Goal: Task Accomplishment & Management: Manage account settings

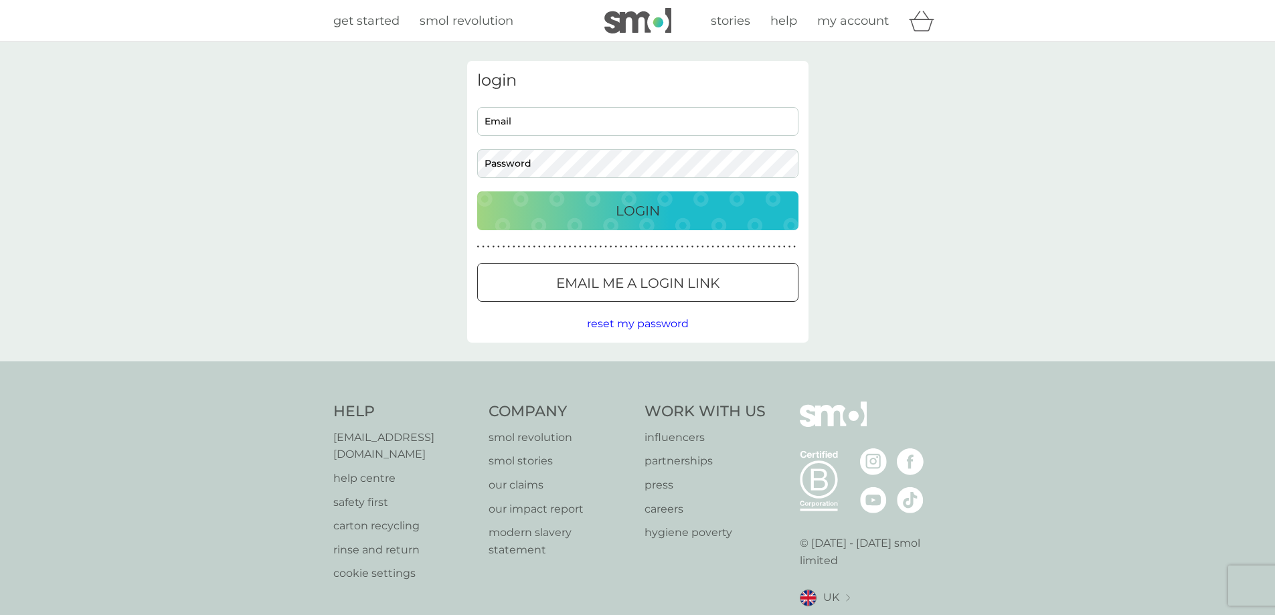
type input "[EMAIL_ADDRESS][DOMAIN_NAME]"
click at [614, 224] on button "Login" at bounding box center [637, 210] width 321 height 39
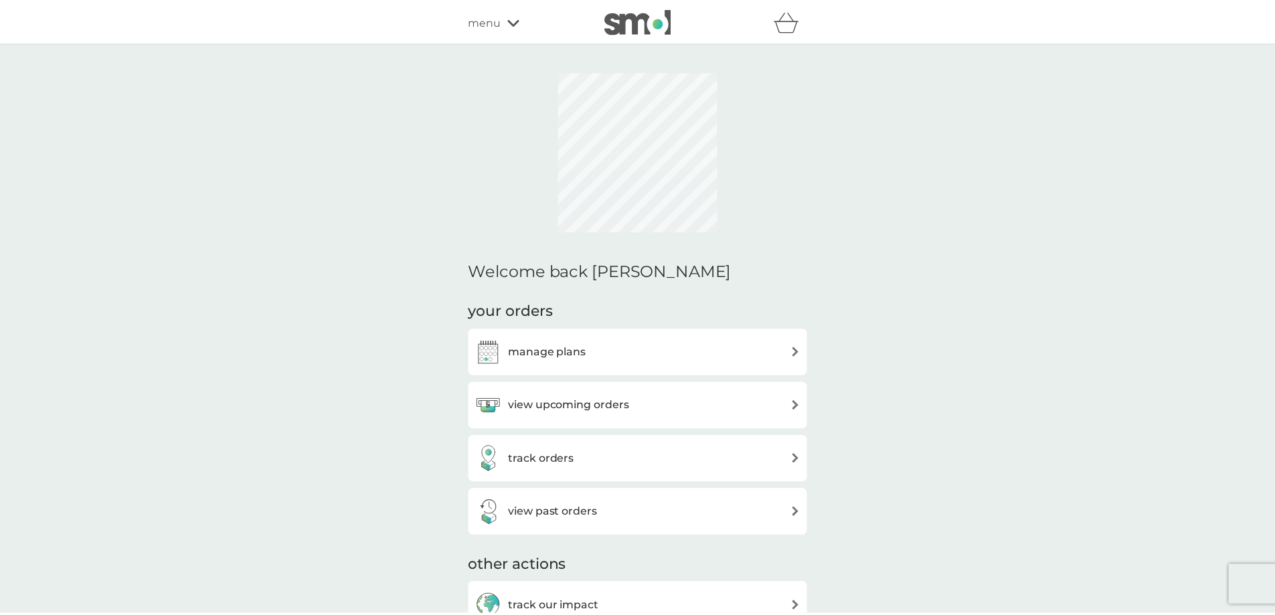
scroll to position [201, 0]
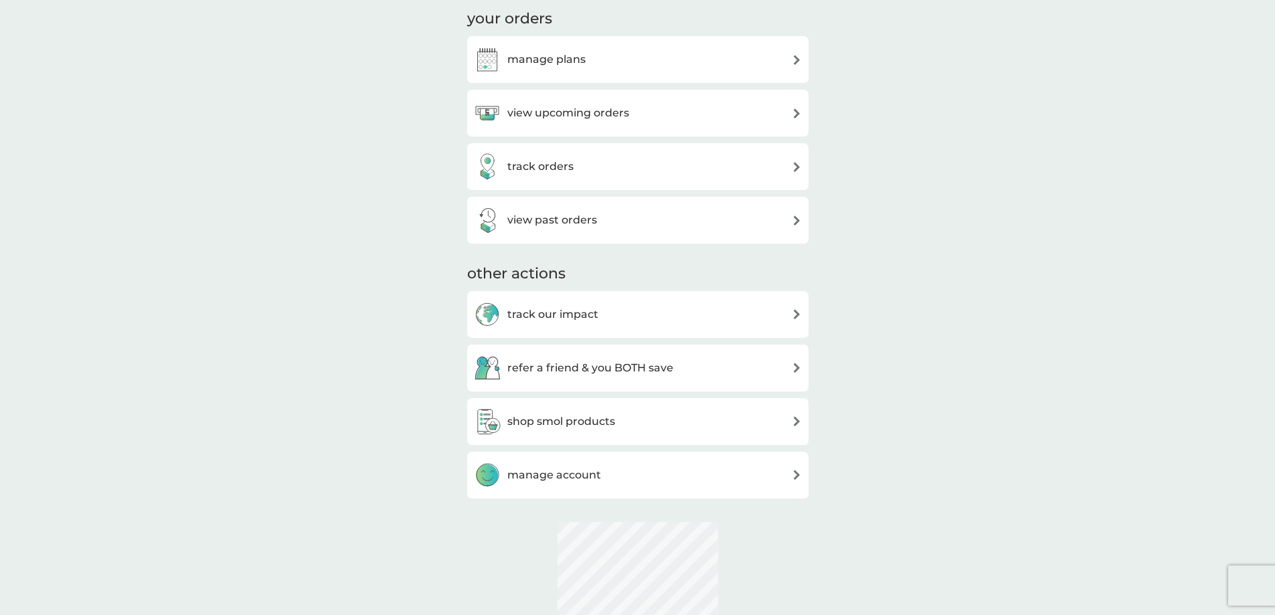
click at [555, 153] on body "refer a friend & you BOTH save smol impact smol shop your smol plans your upcom…" at bounding box center [637, 436] width 1275 height 1275
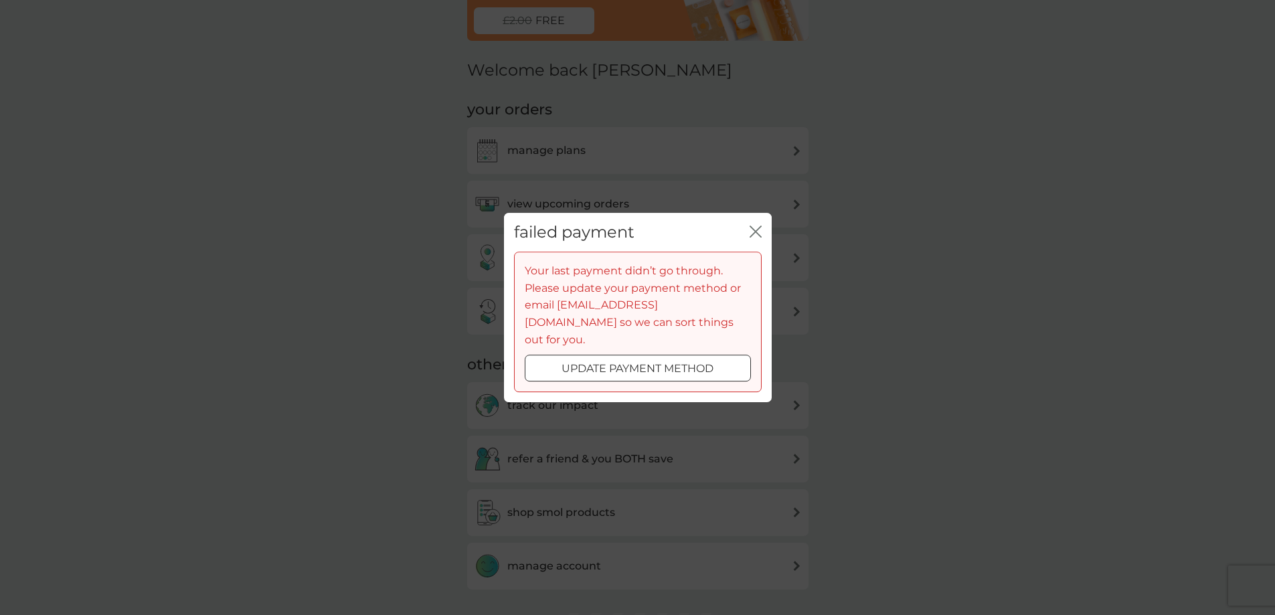
scroll to position [0, 0]
click at [754, 234] on icon "close" at bounding box center [756, 232] width 12 height 12
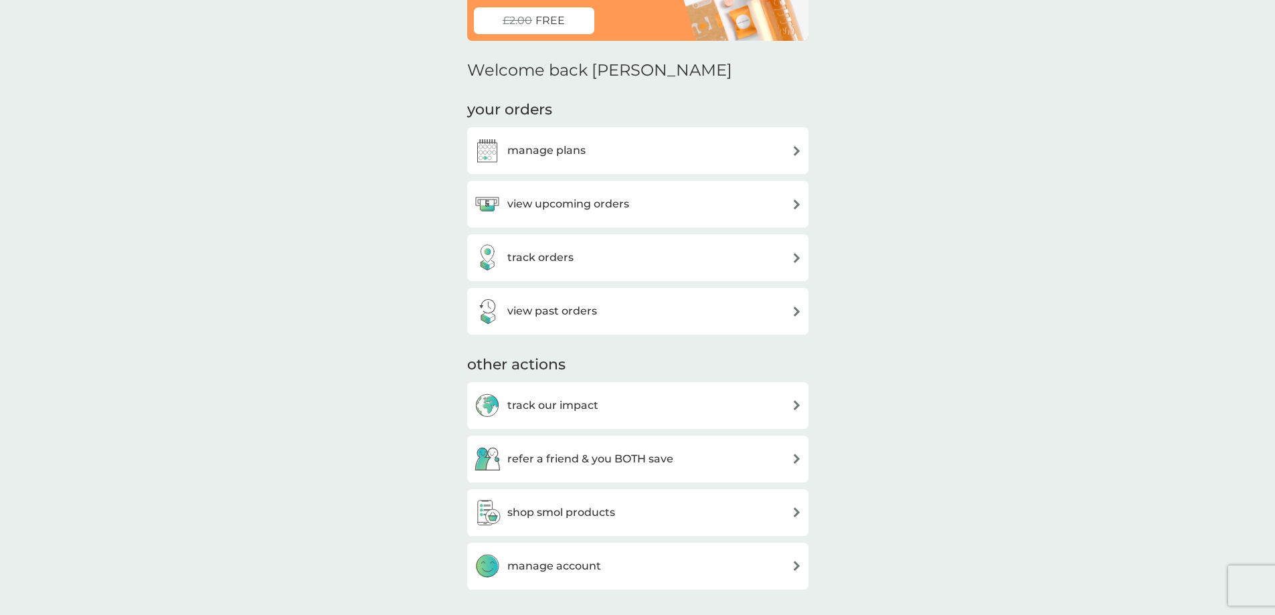
click at [531, 203] on h3 "view upcoming orders" at bounding box center [568, 203] width 122 height 17
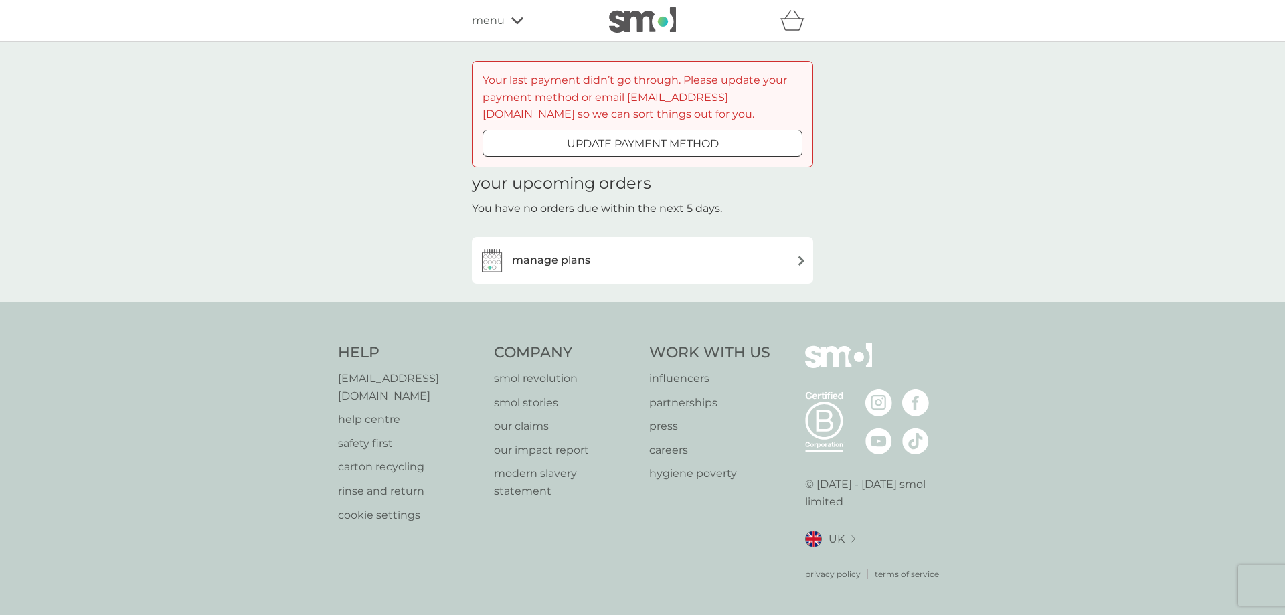
click at [568, 264] on h3 "manage plans" at bounding box center [551, 260] width 78 height 17
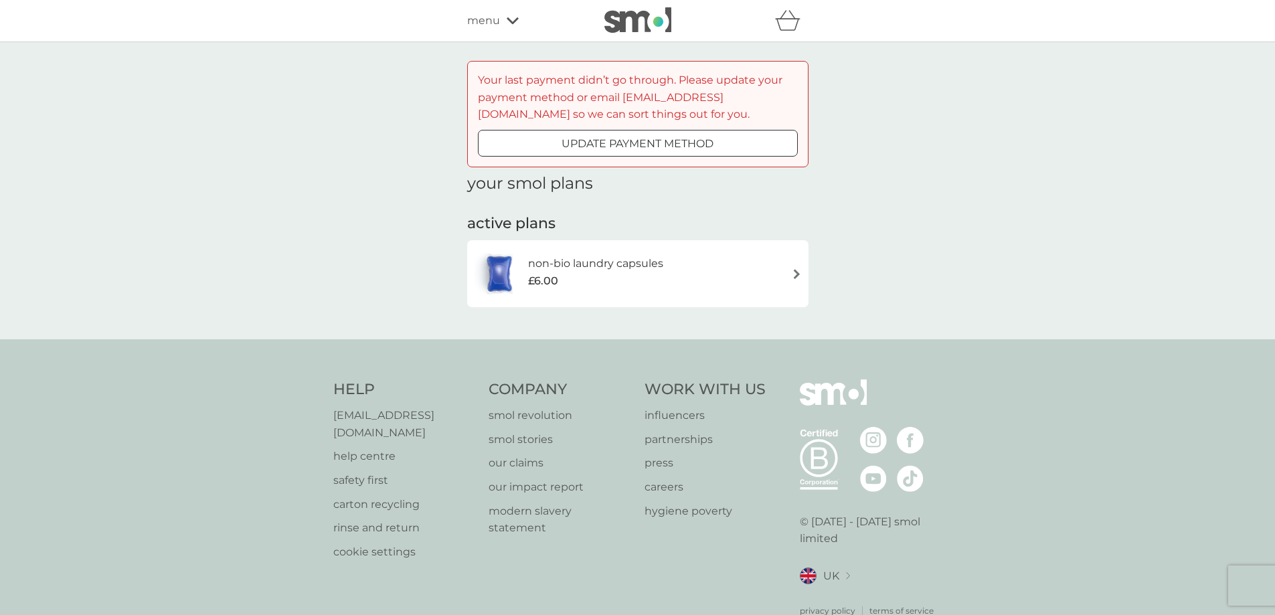
click at [569, 271] on h6 "non-bio laundry capsules" at bounding box center [595, 263] width 135 height 17
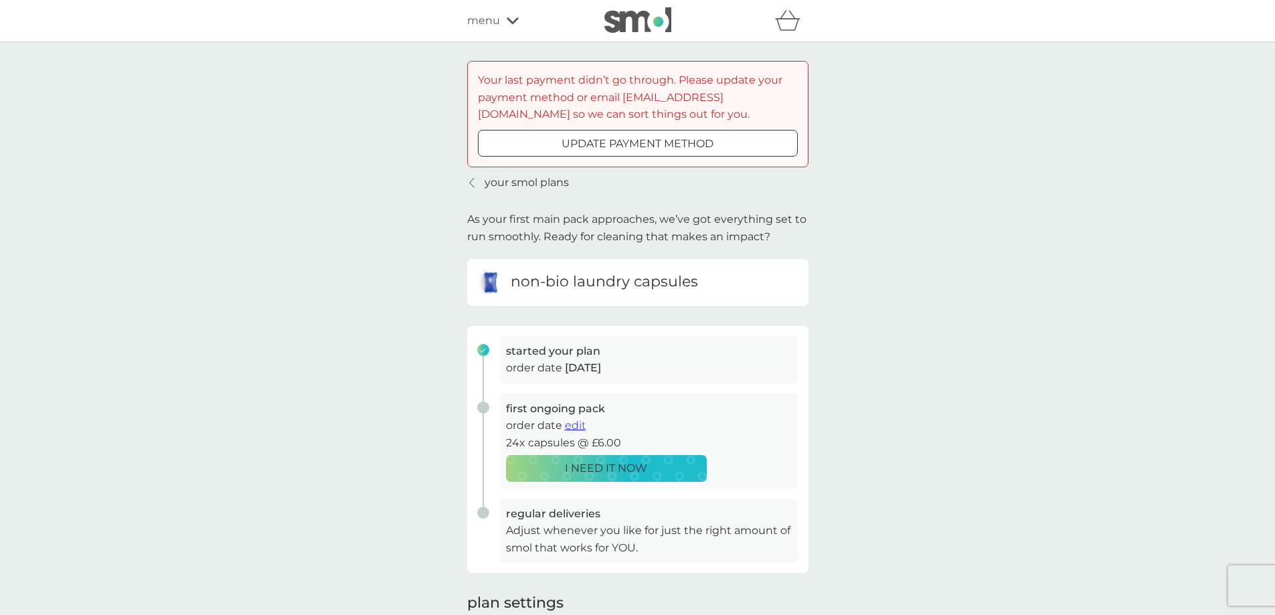
click at [584, 469] on p "I NEED IT NOW" at bounding box center [606, 468] width 82 height 17
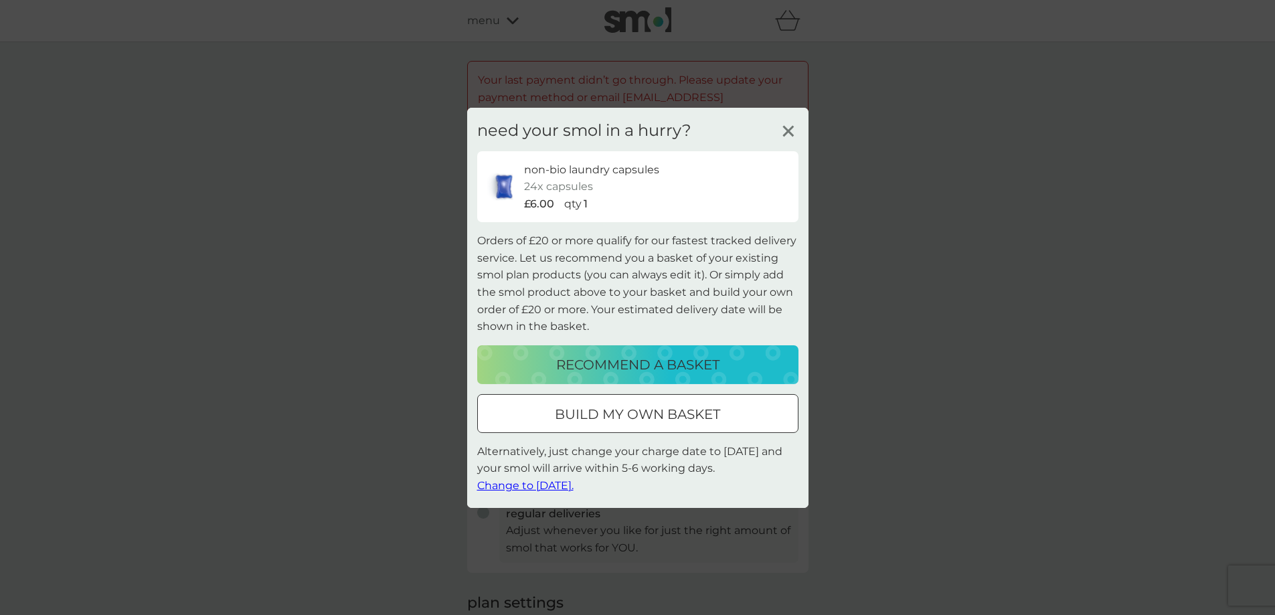
click at [788, 129] on line at bounding box center [788, 131] width 10 height 10
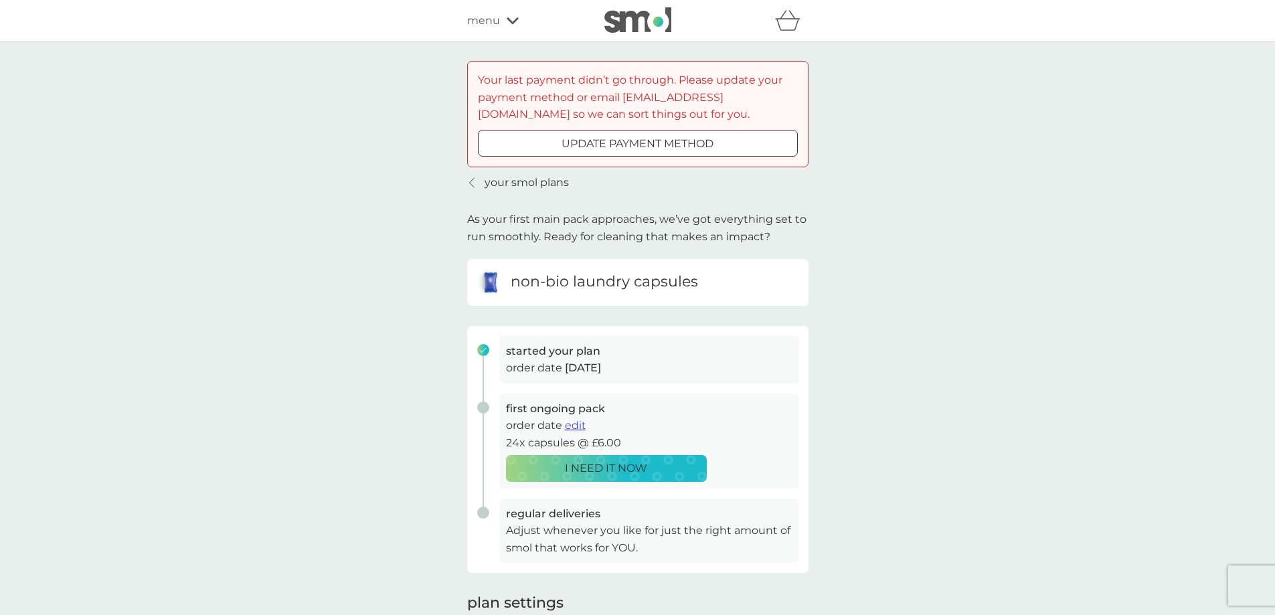
click at [628, 142] on div at bounding box center [638, 144] width 48 height 14
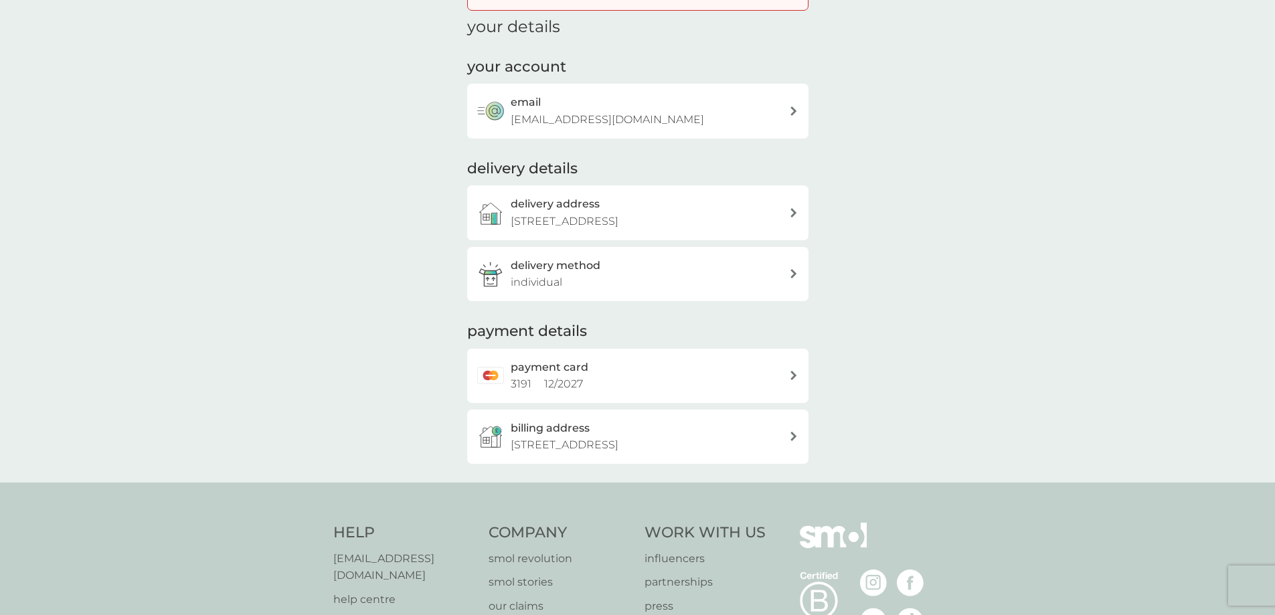
scroll to position [134, 0]
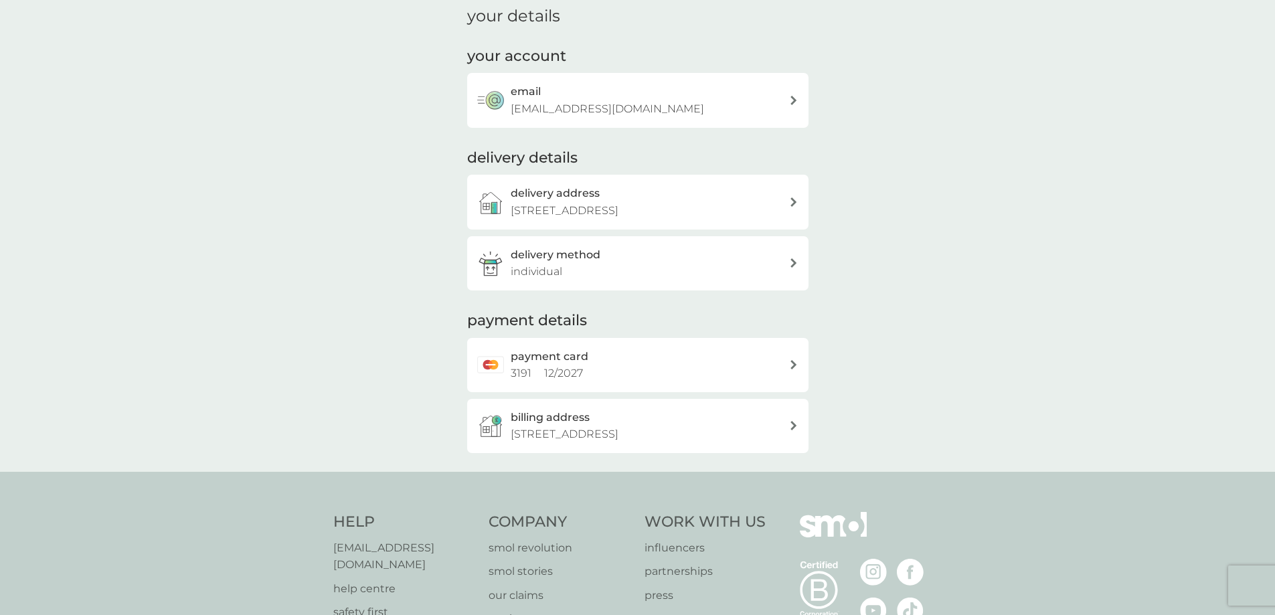
click at [626, 365] on div "payment card 3191 12 / 2027" at bounding box center [650, 365] width 278 height 34
